Goal: Check status: Check status

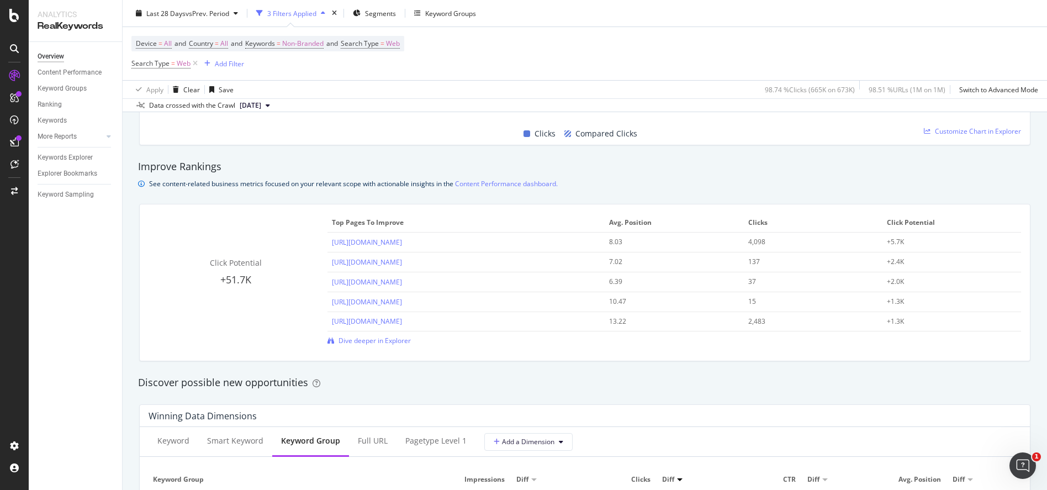
scroll to position [147, 0]
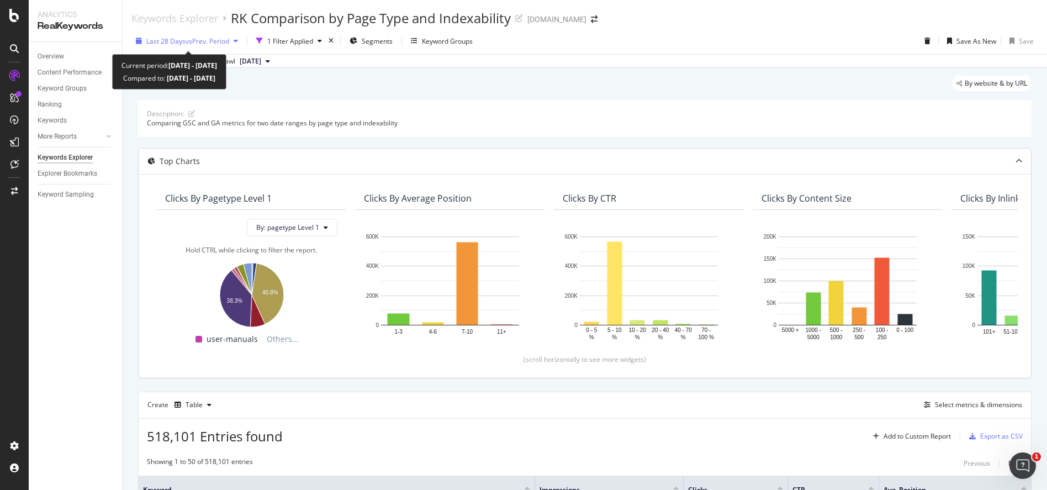
click at [224, 41] on span "vs Prev. Period" at bounding box center [208, 40] width 44 height 9
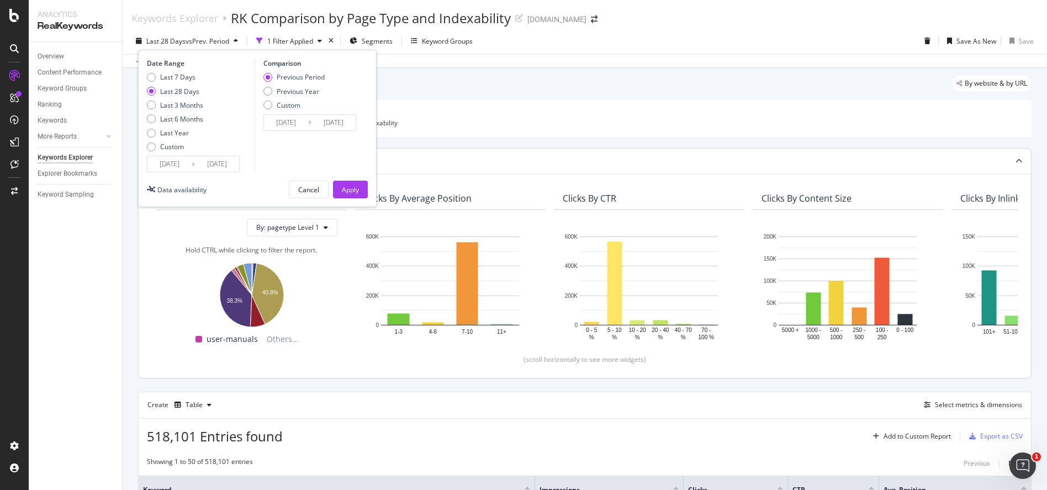
click at [215, 165] on input "2025/09/20" at bounding box center [217, 163] width 44 height 15
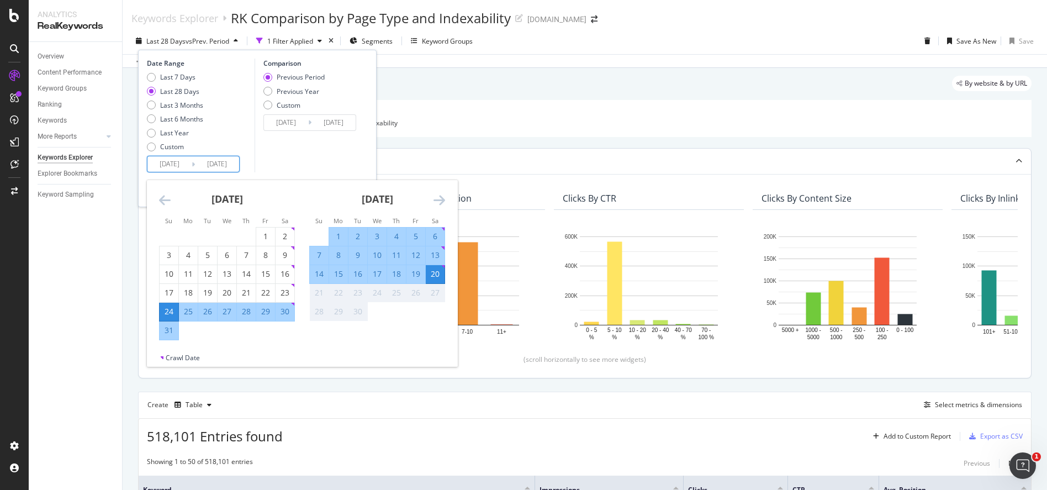
click at [160, 198] on icon "Move backward to switch to the previous month." at bounding box center [165, 199] width 12 height 13
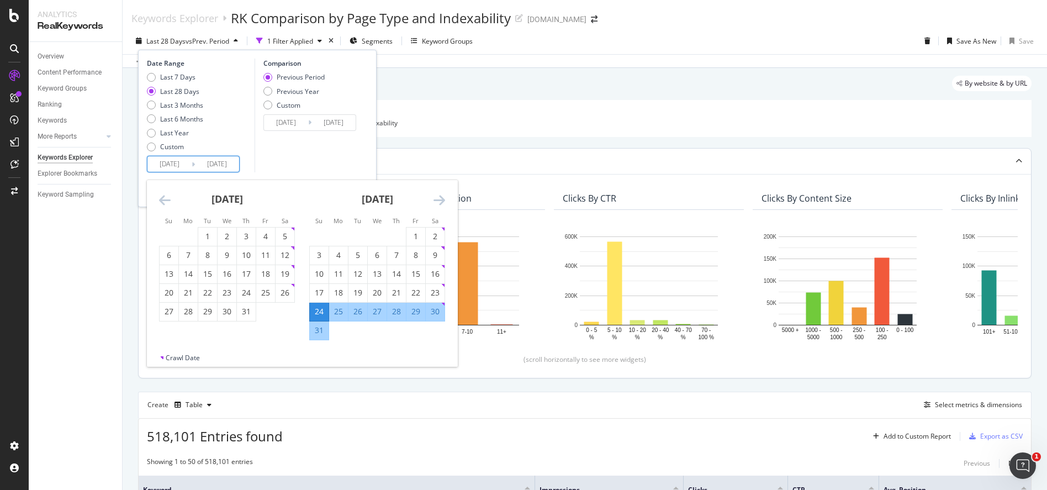
click at [160, 198] on icon "Move backward to switch to the previous month." at bounding box center [165, 199] width 12 height 13
click at [166, 240] on div "1" at bounding box center [169, 236] width 19 height 11
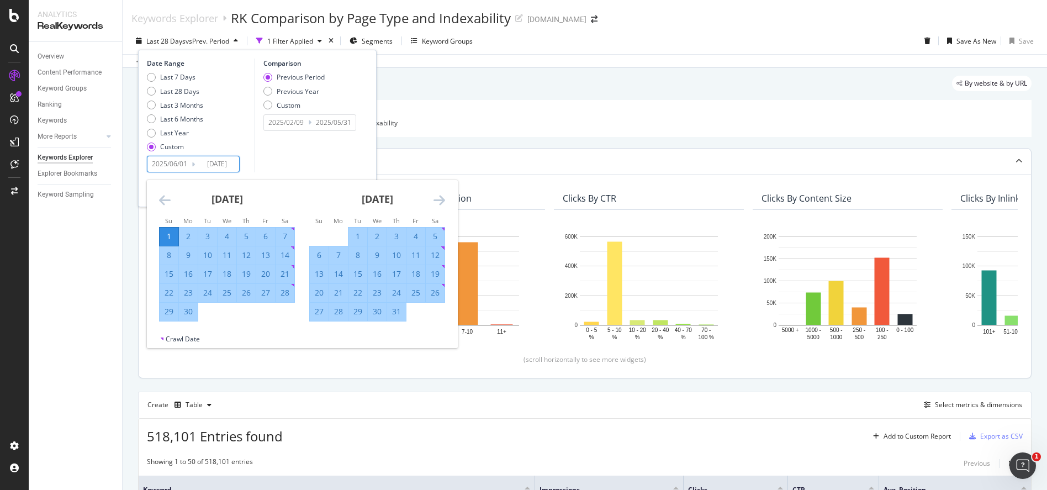
click at [220, 166] on input "2025/09/20" at bounding box center [217, 163] width 44 height 15
click at [284, 290] on div "28" at bounding box center [285, 292] width 19 height 11
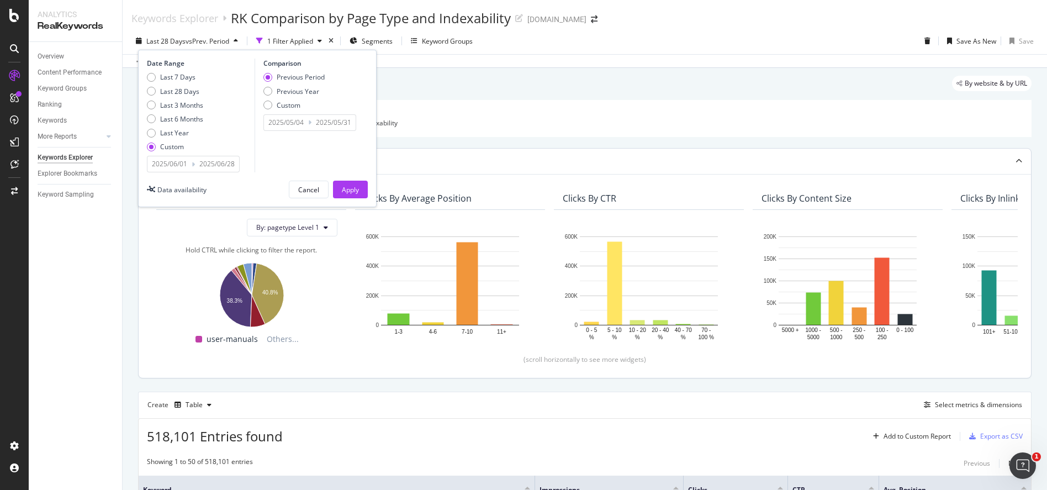
click at [339, 121] on input "2025/08/23" at bounding box center [333, 122] width 44 height 15
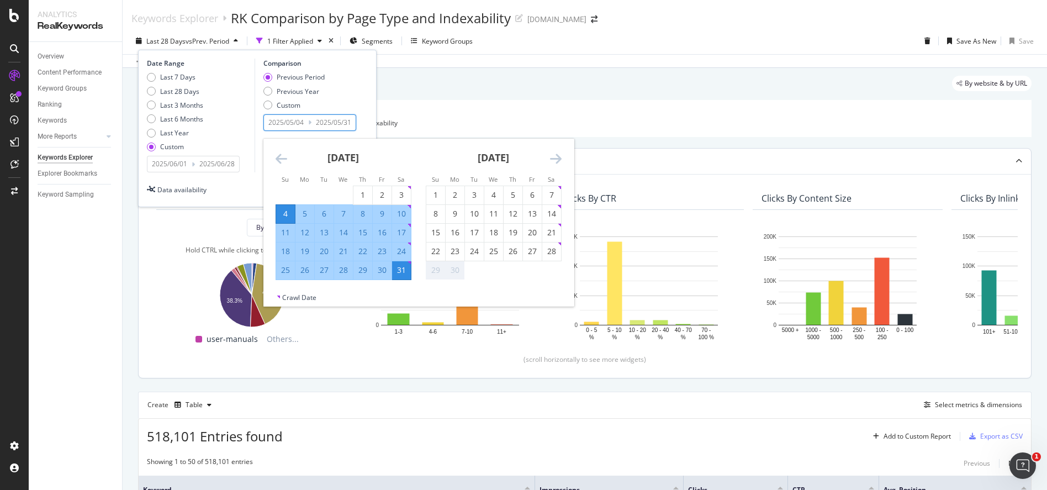
click at [560, 155] on icon "Move forward to switch to the next month." at bounding box center [556, 158] width 12 height 13
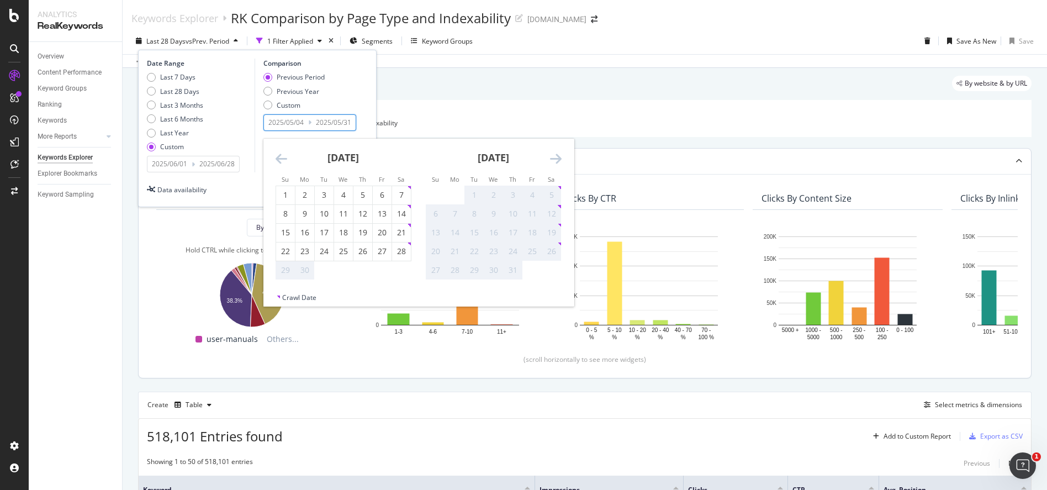
click at [560, 155] on icon "Move forward to switch to the next month." at bounding box center [556, 158] width 12 height 13
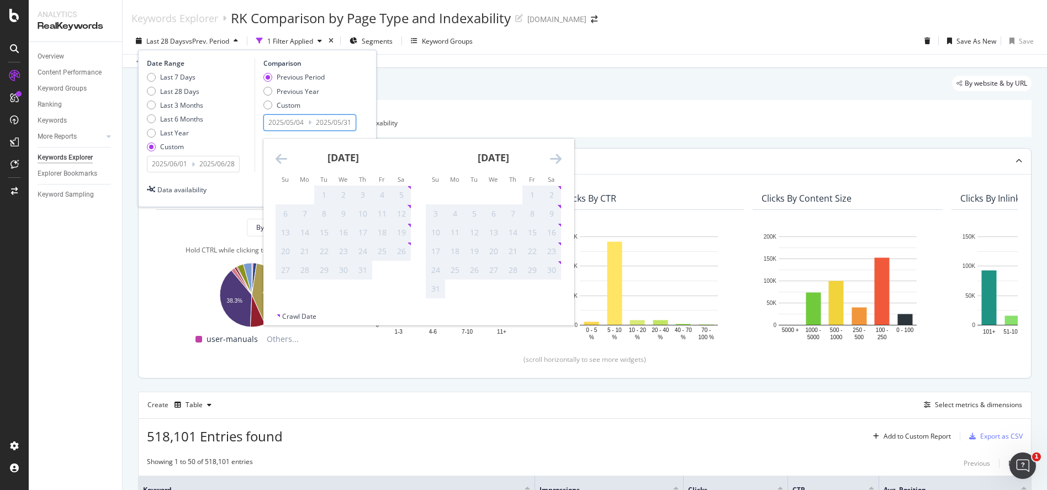
click at [431, 214] on div "3" at bounding box center [435, 213] width 19 height 11
click at [186, 165] on input "2025/08/24" at bounding box center [169, 163] width 44 height 15
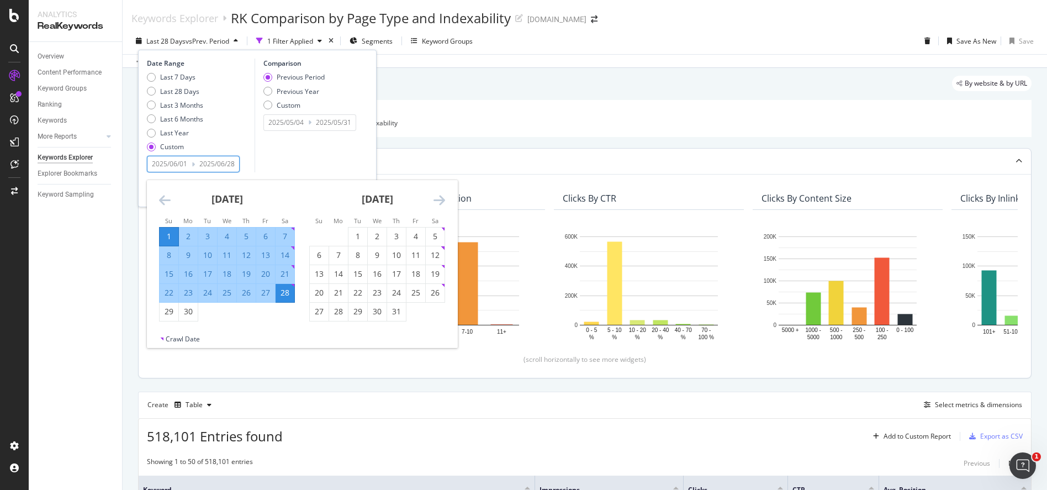
click at [438, 197] on icon "Move forward to switch to the next month." at bounding box center [439, 199] width 12 height 13
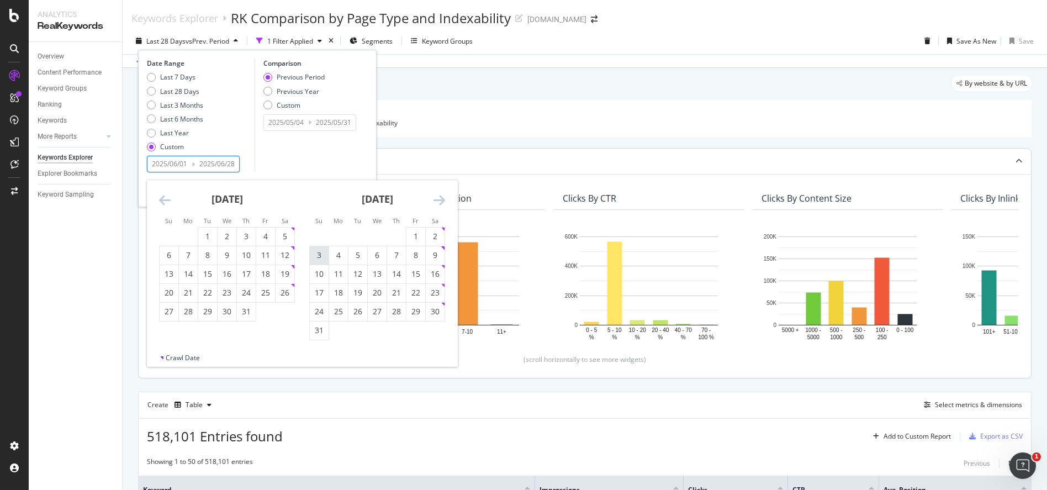
click at [311, 251] on div "3" at bounding box center [319, 255] width 19 height 11
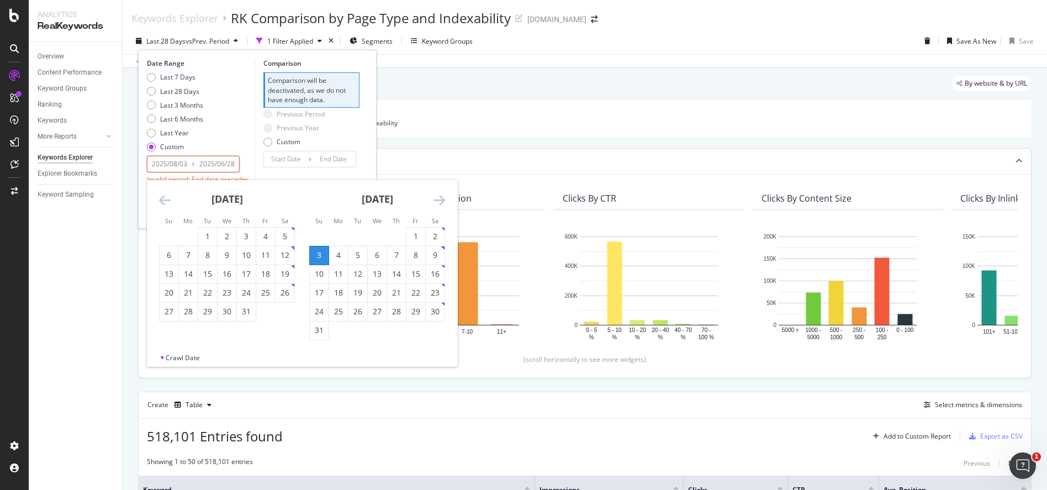
click at [235, 164] on input "2025/09/20" at bounding box center [217, 163] width 44 height 15
click at [432, 306] on div "30" at bounding box center [435, 311] width 19 height 11
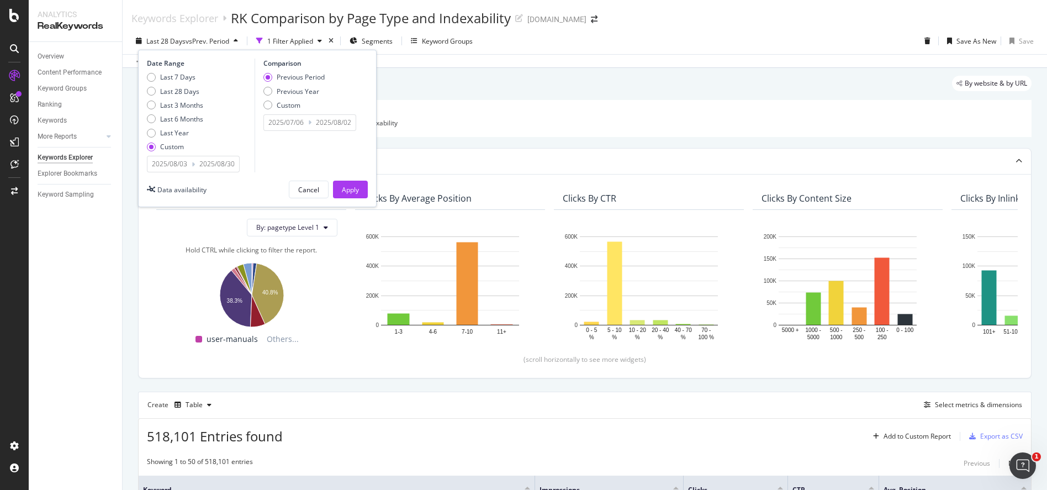
click at [329, 122] on input "2025/08/23" at bounding box center [333, 122] width 44 height 15
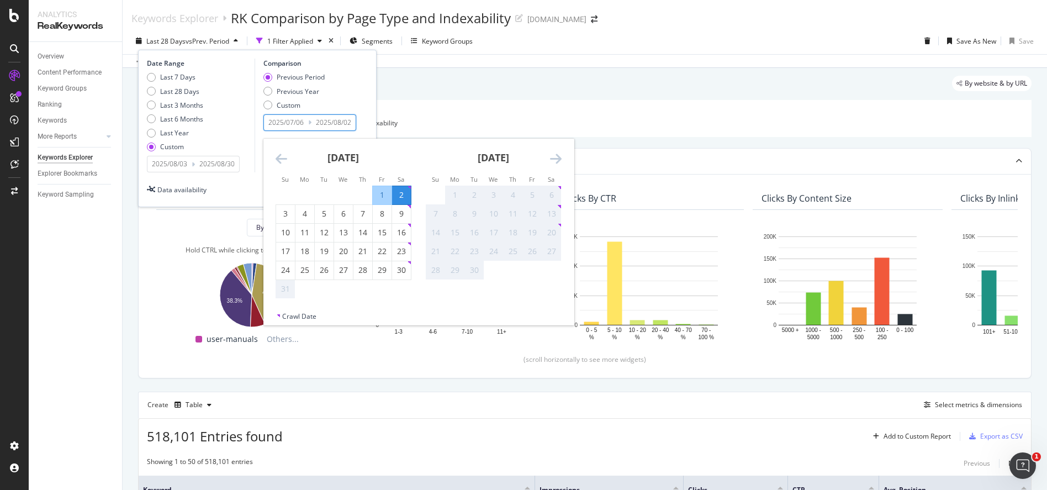
click at [279, 155] on icon "Move backward to switch to the previous month." at bounding box center [282, 158] width 12 height 13
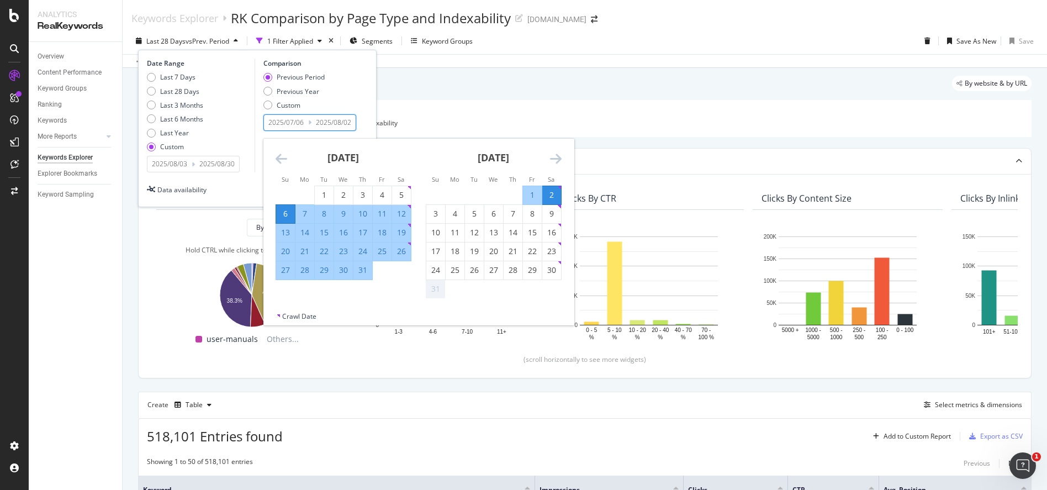
click at [279, 155] on icon "Move backward to switch to the previous month." at bounding box center [282, 158] width 12 height 13
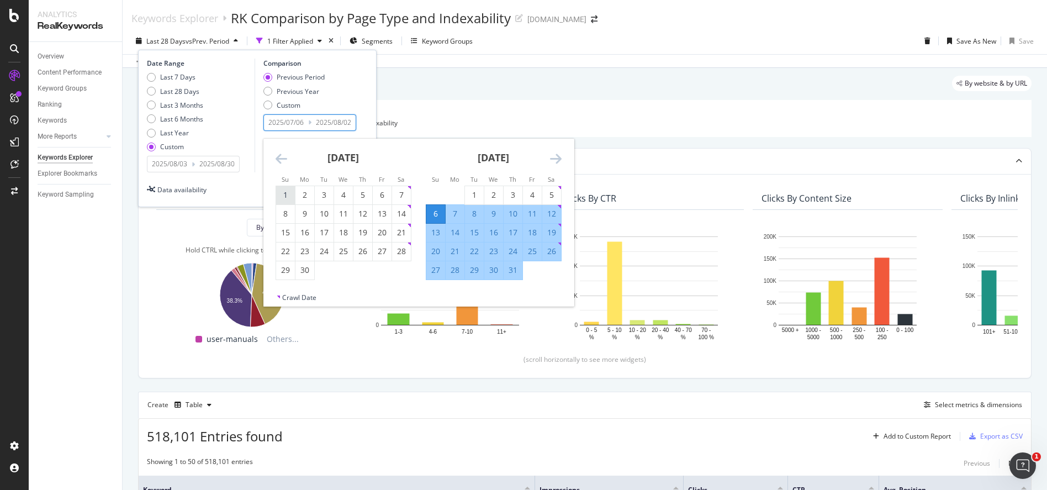
click at [290, 195] on div "1" at bounding box center [285, 194] width 19 height 11
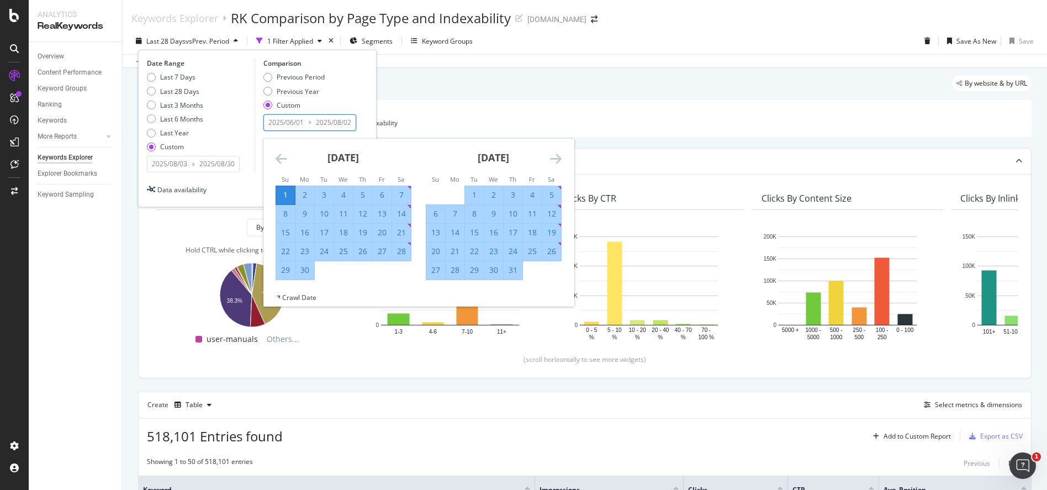
click at [410, 256] on div "28" at bounding box center [401, 251] width 19 height 11
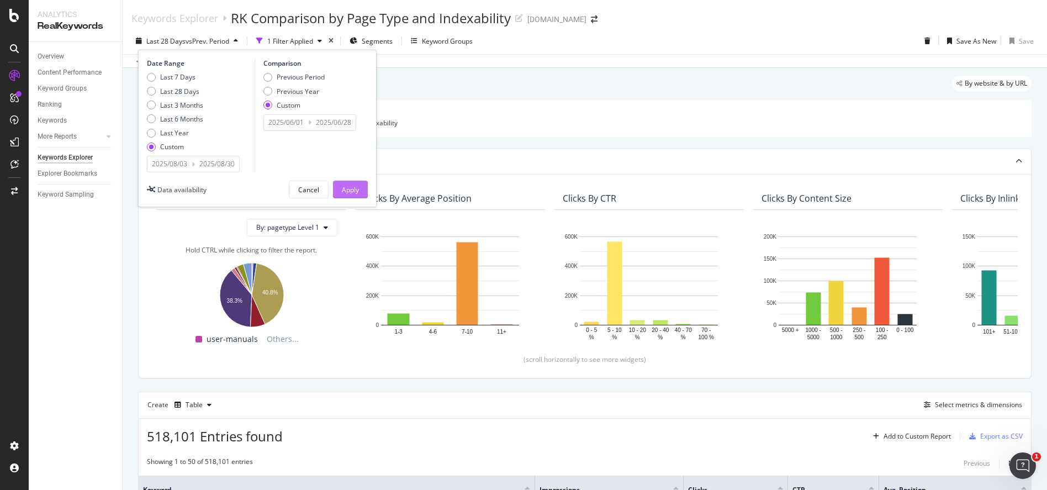
click at [353, 189] on div "Apply" at bounding box center [350, 189] width 17 height 9
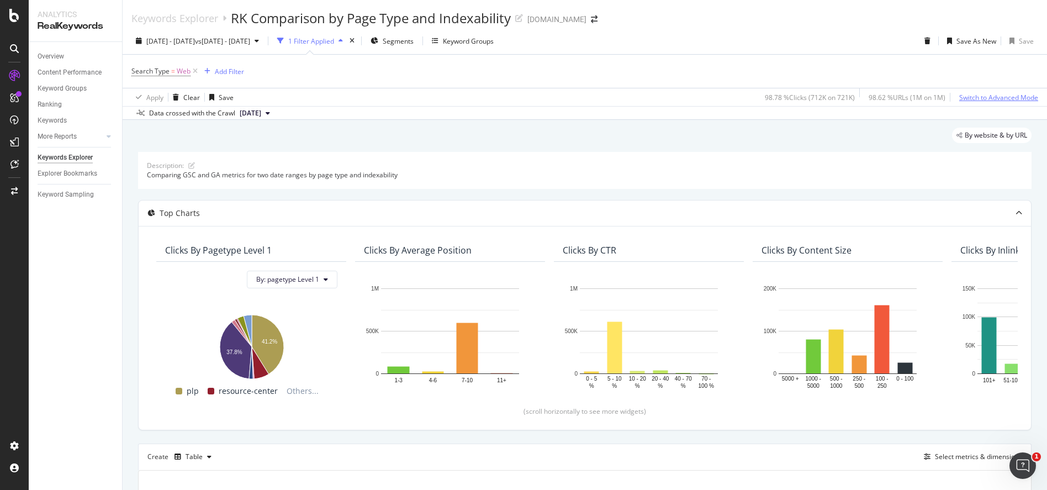
click at [984, 99] on div "Switch to Advanced Mode" at bounding box center [998, 97] width 79 height 9
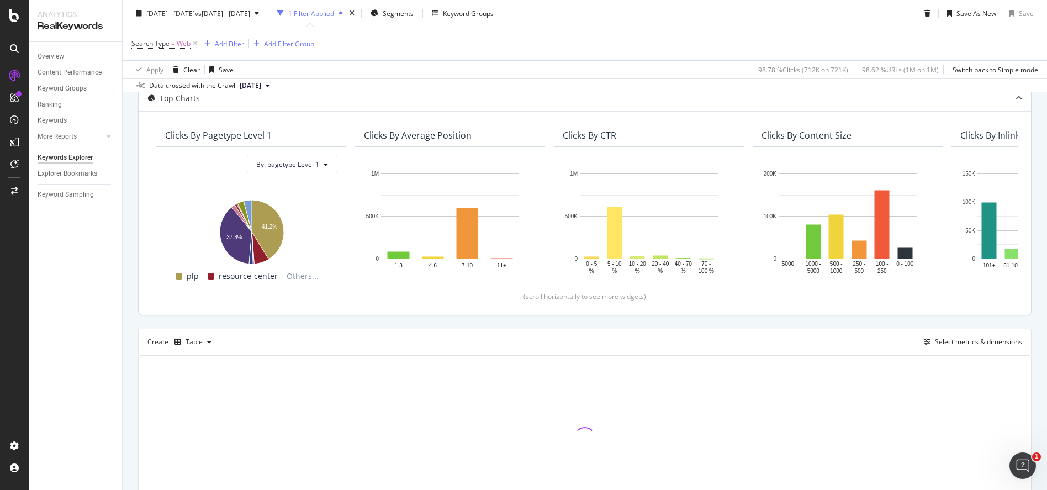
scroll to position [184, 0]
